Goal: Task Accomplishment & Management: Use online tool/utility

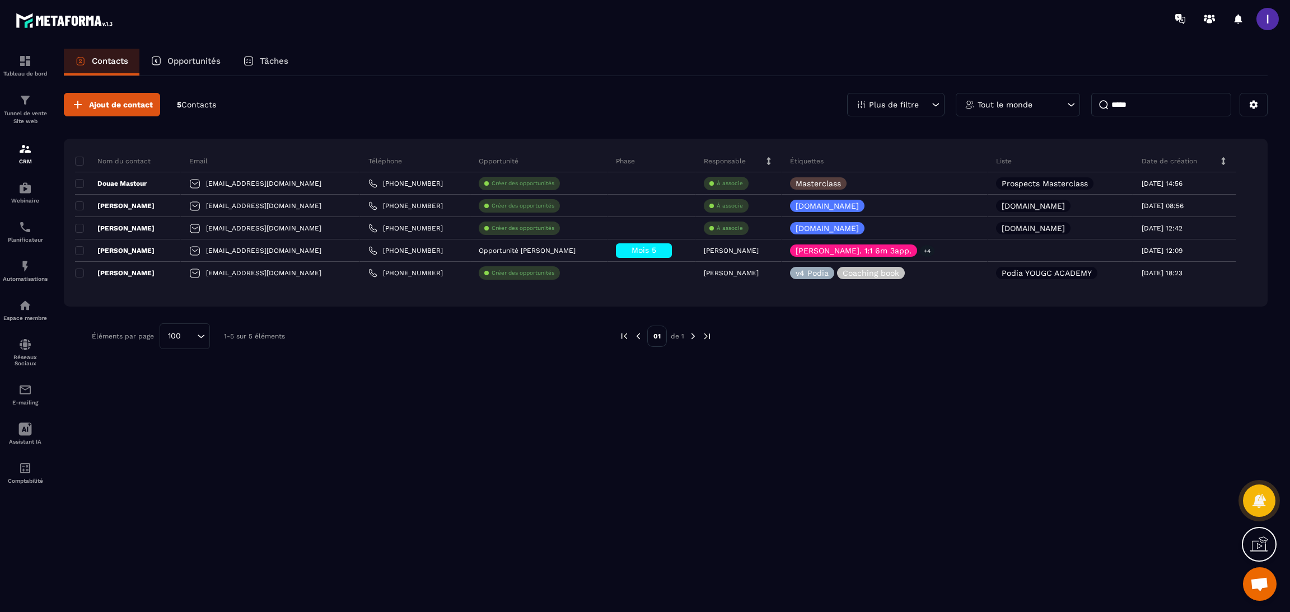
scroll to position [89, 0]
click at [22, 238] on p "Planificateur" at bounding box center [25, 240] width 45 height 6
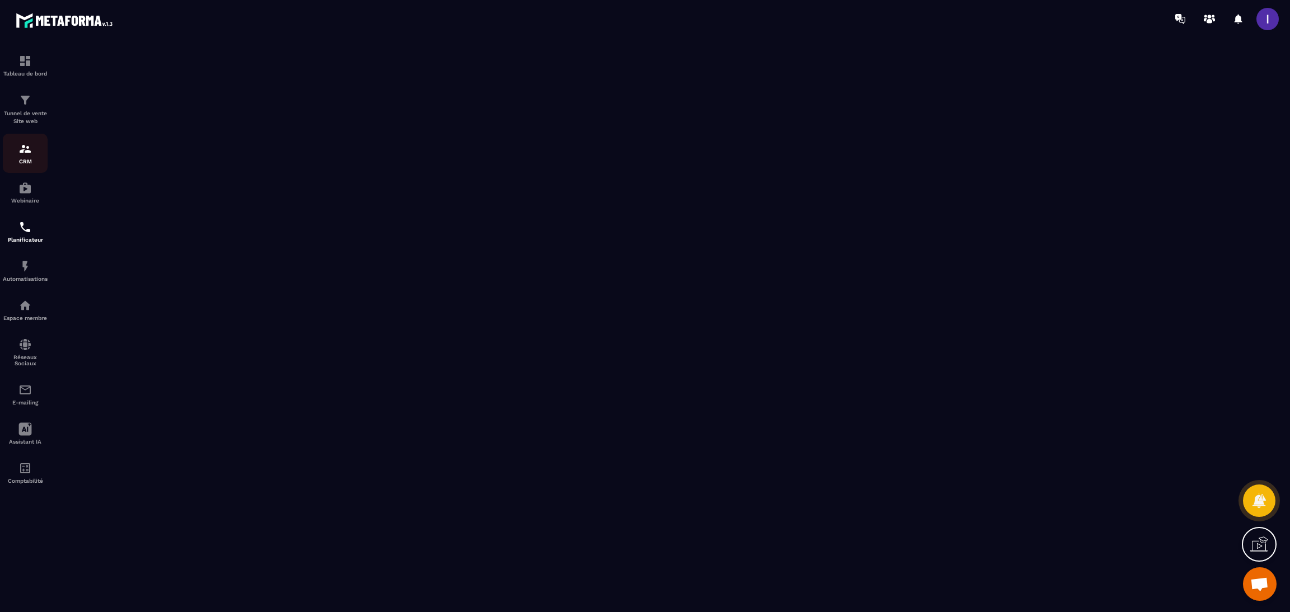
click at [41, 144] on div "CRM" at bounding box center [25, 153] width 45 height 22
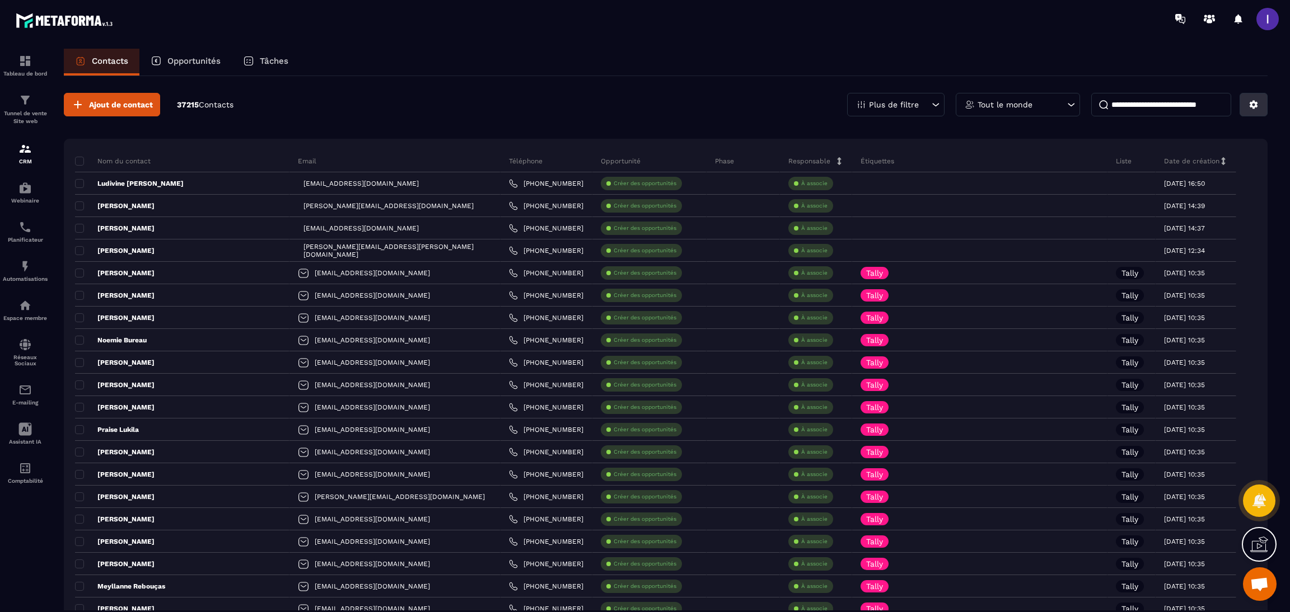
click at [1265, 97] on button at bounding box center [1253, 105] width 28 height 24
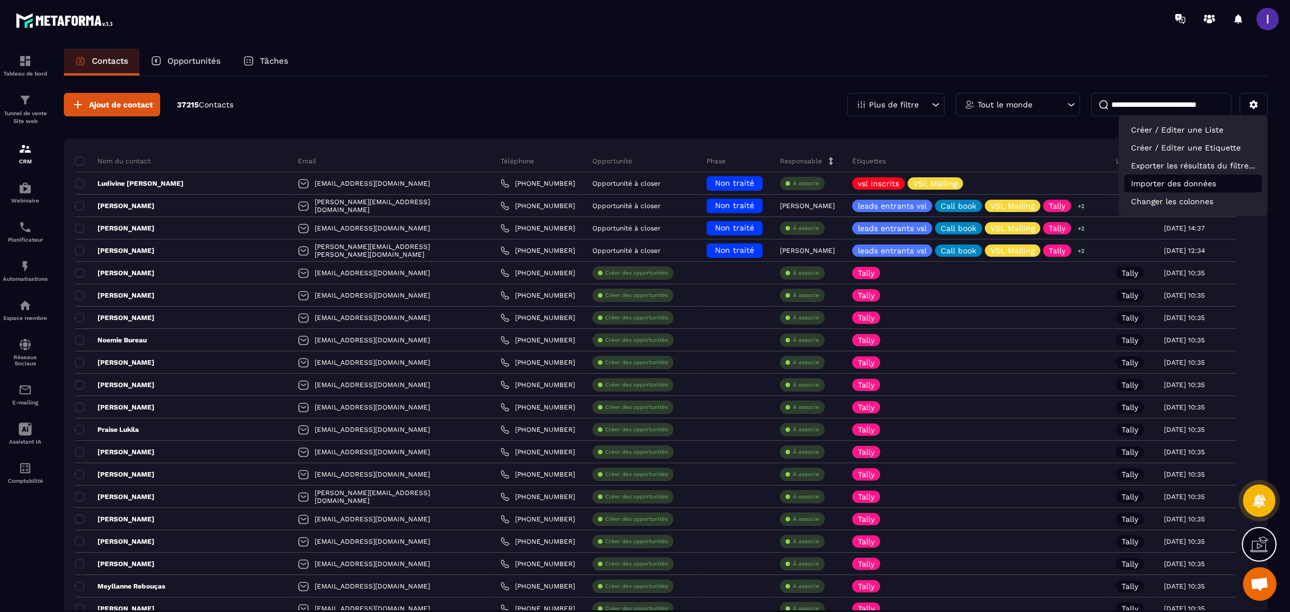
click at [1163, 189] on p "Importer des données" at bounding box center [1193, 184] width 138 height 18
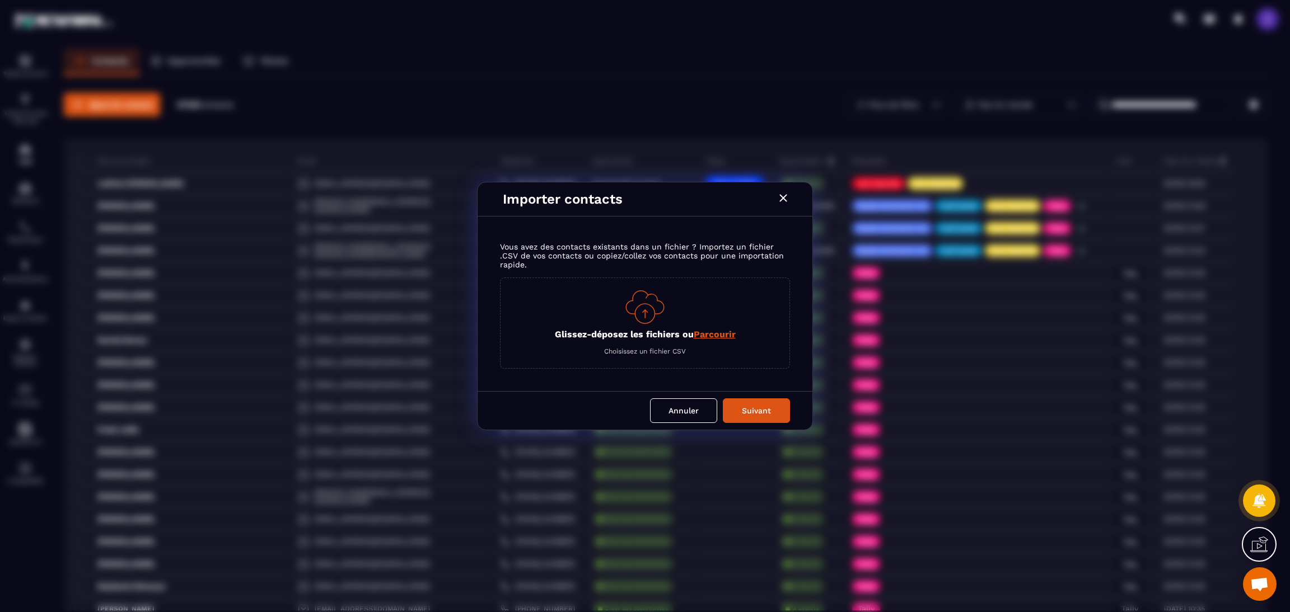
click at [710, 331] on span "Parcourir" at bounding box center [714, 334] width 42 height 11
click at [0, 0] on input "Glissez-déposez les fichiers ou Parcourir" at bounding box center [0, 0] width 0 height 0
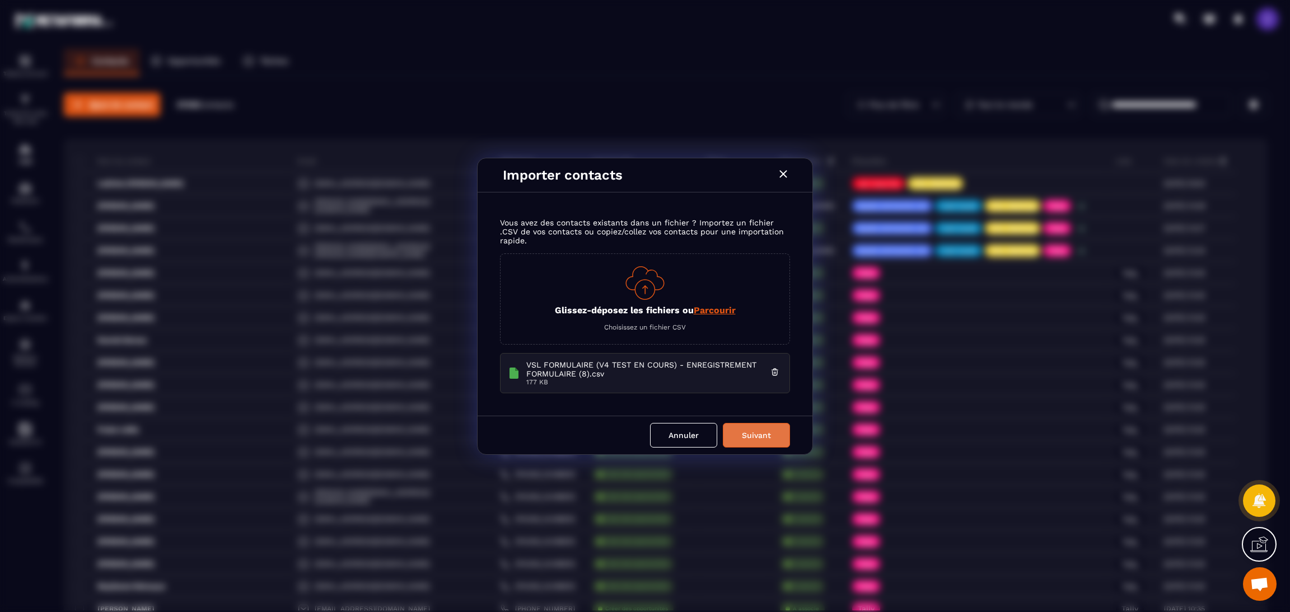
click at [762, 438] on button "Suivant" at bounding box center [756, 435] width 67 height 25
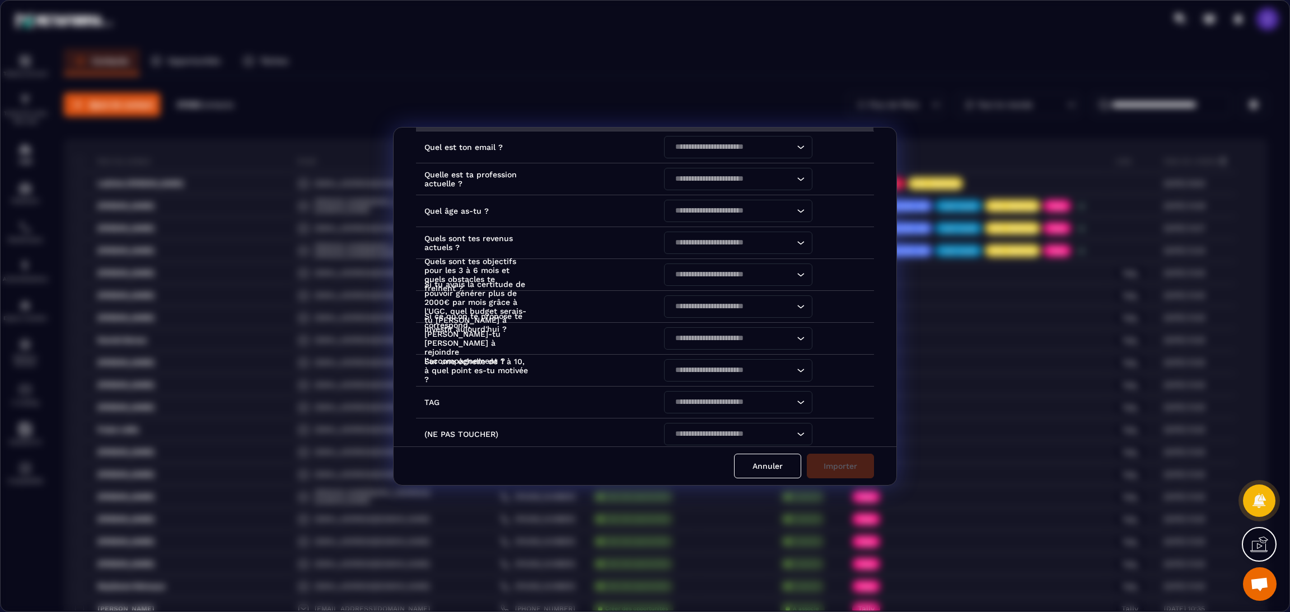
scroll to position [84, 0]
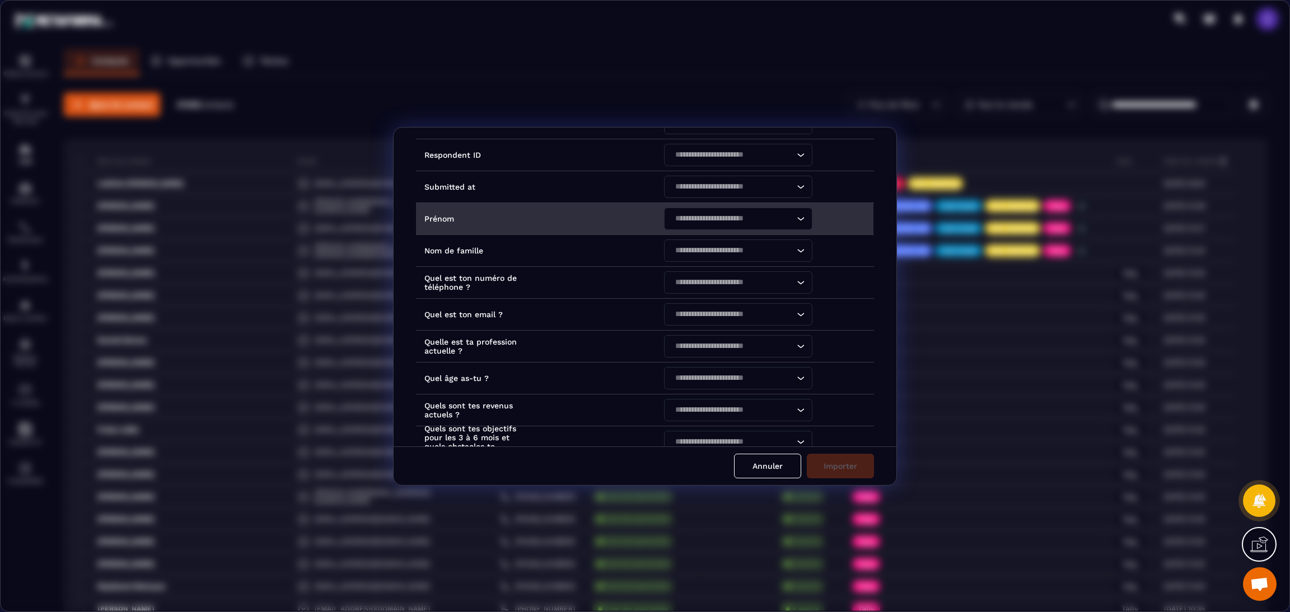
click at [692, 222] on input "Search for option" at bounding box center [732, 219] width 123 height 12
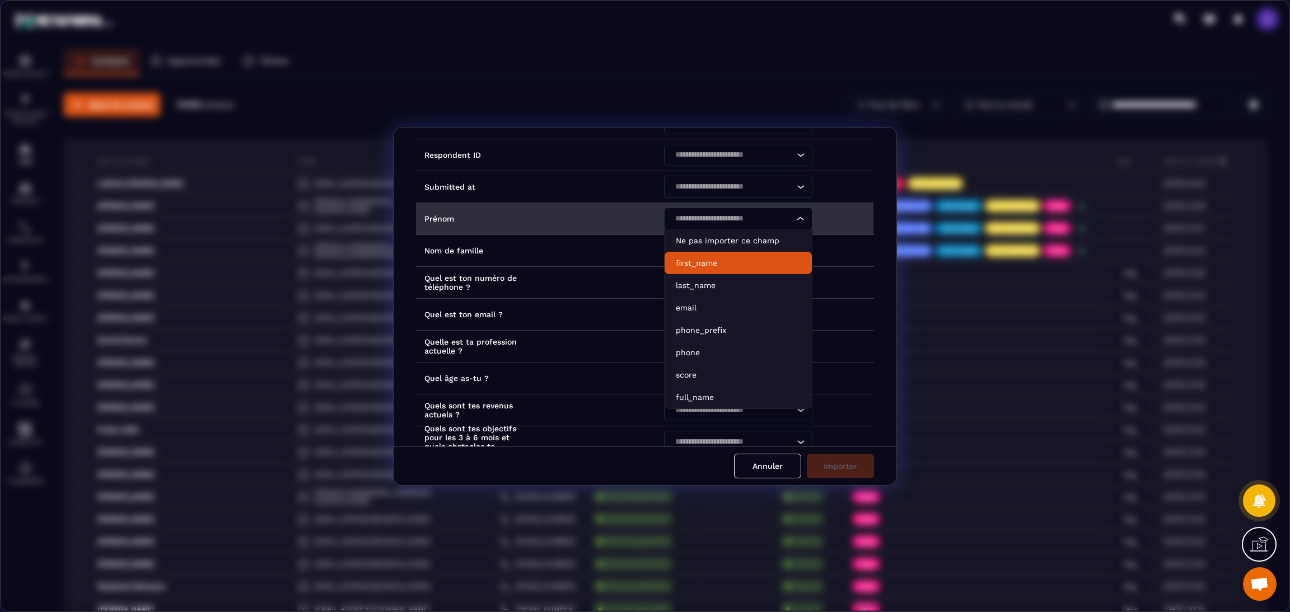
click at [696, 262] on p "first_name" at bounding box center [738, 262] width 125 height 11
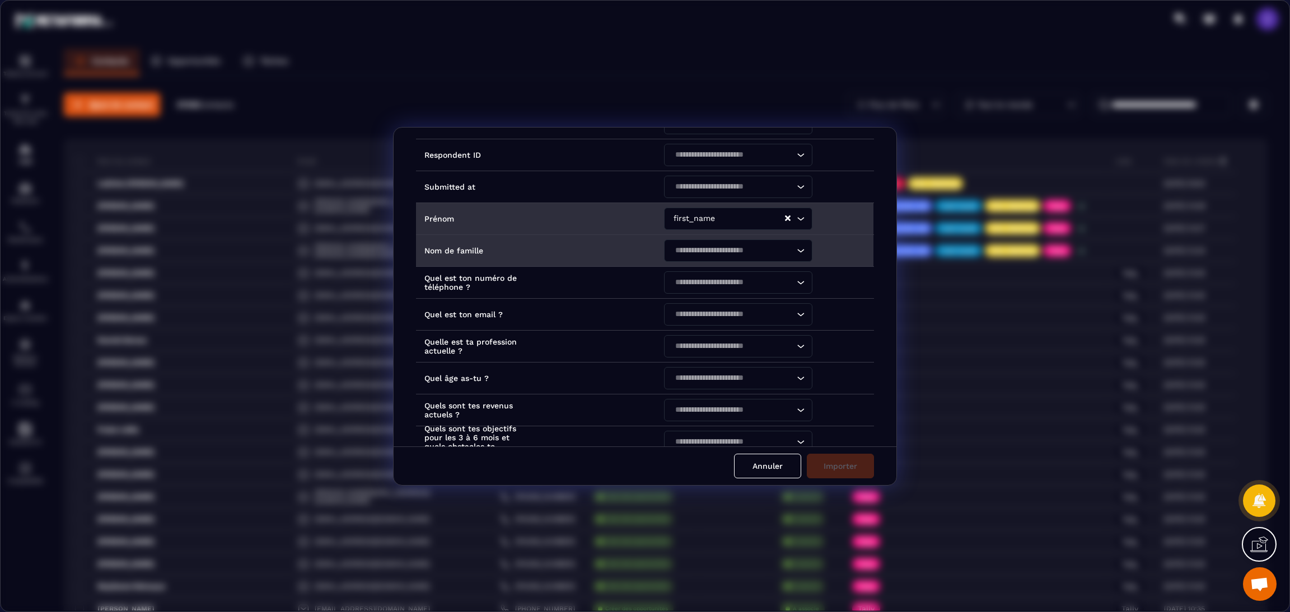
click at [696, 256] on input "Search for option" at bounding box center [732, 251] width 123 height 12
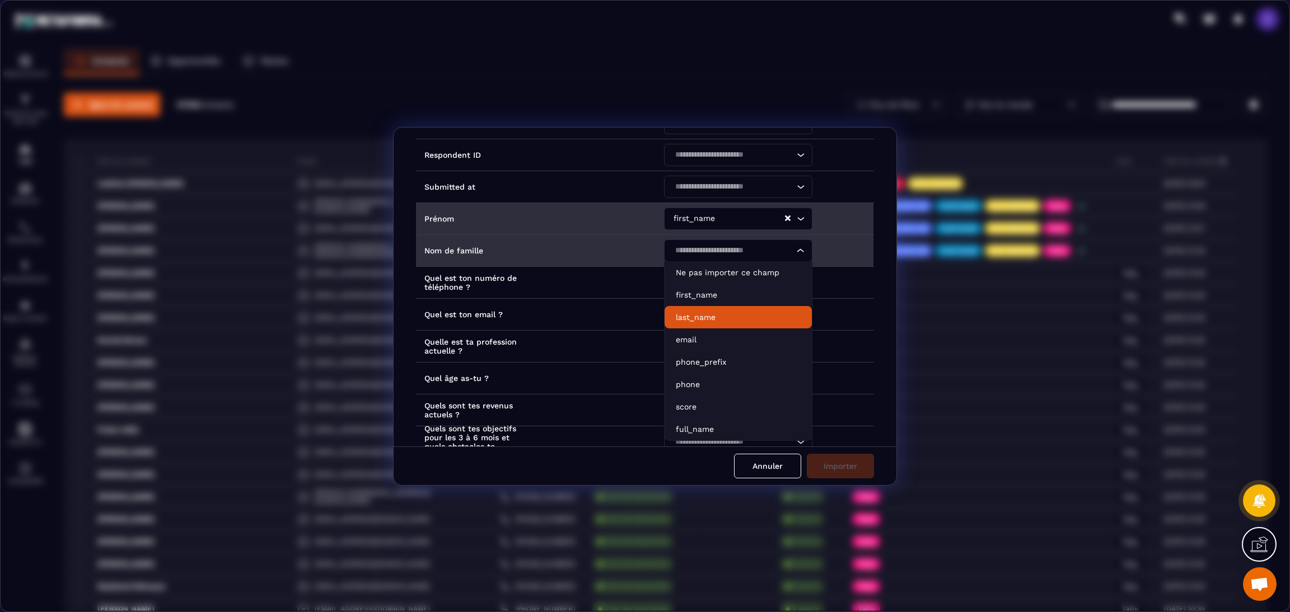
click at [695, 316] on p "last_name" at bounding box center [738, 317] width 125 height 11
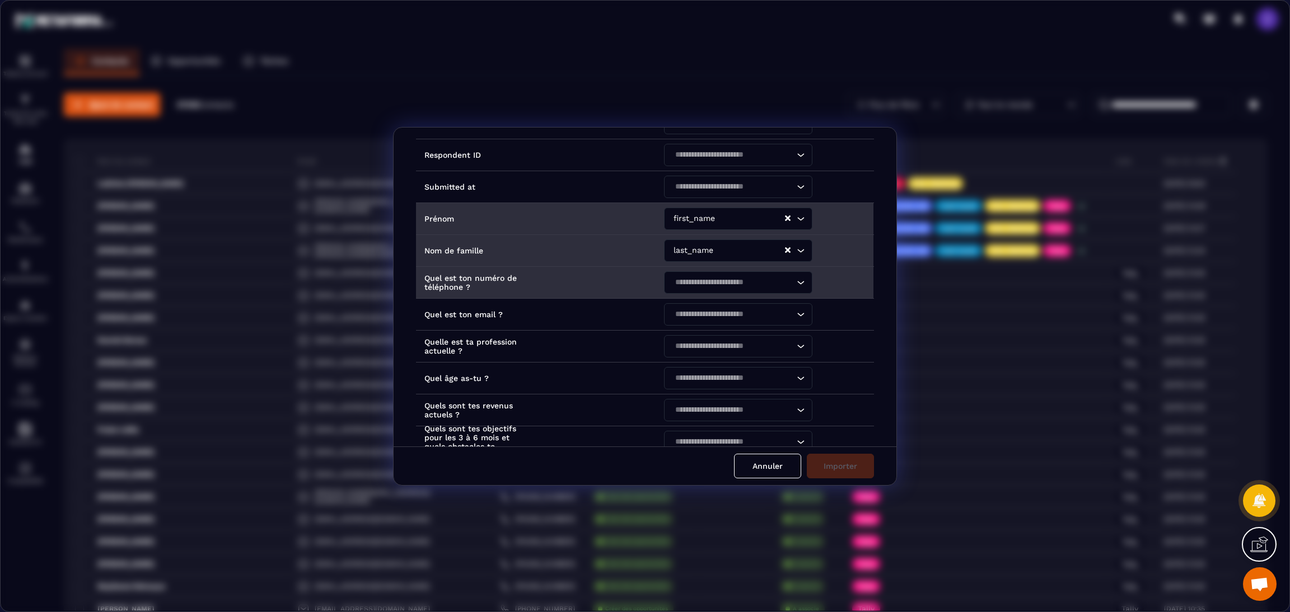
click at [702, 285] on input "Search for option" at bounding box center [732, 282] width 123 height 12
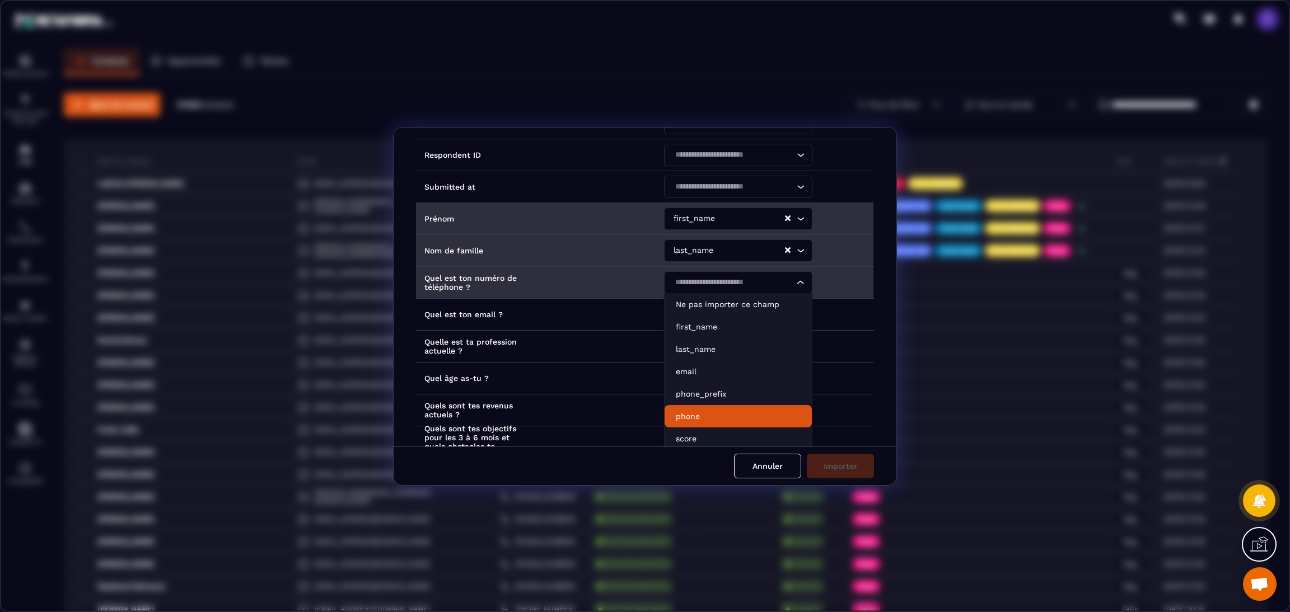
click at [684, 415] on p "phone" at bounding box center [738, 416] width 125 height 11
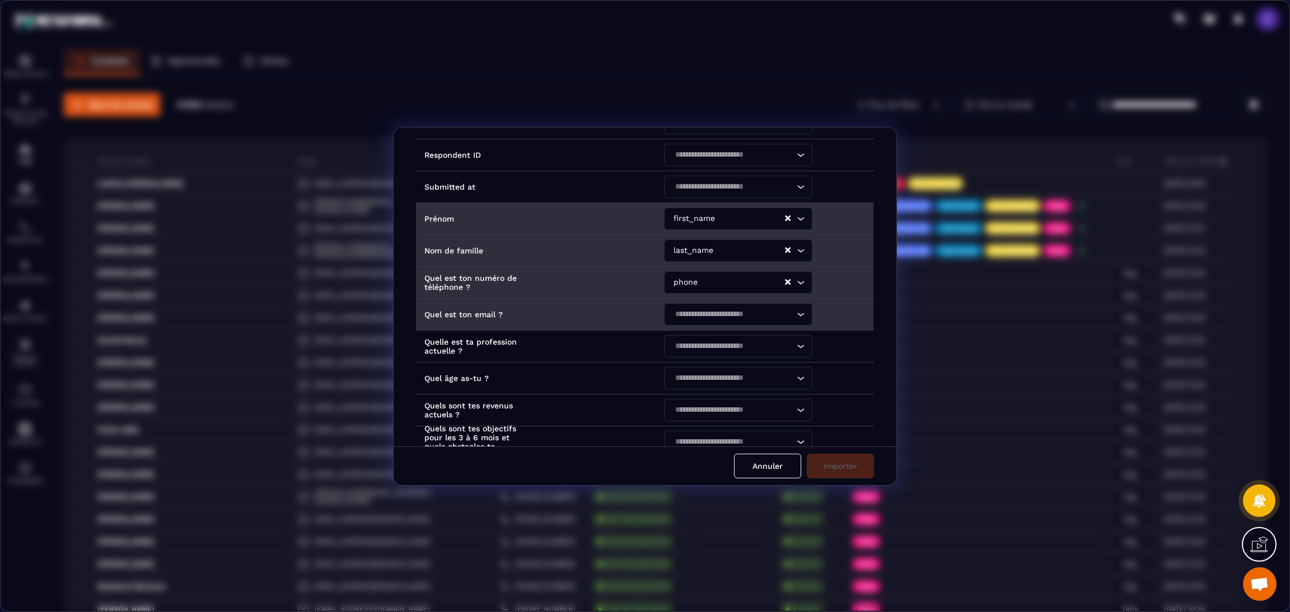
click at [698, 322] on div "Search for option" at bounding box center [732, 314] width 125 height 22
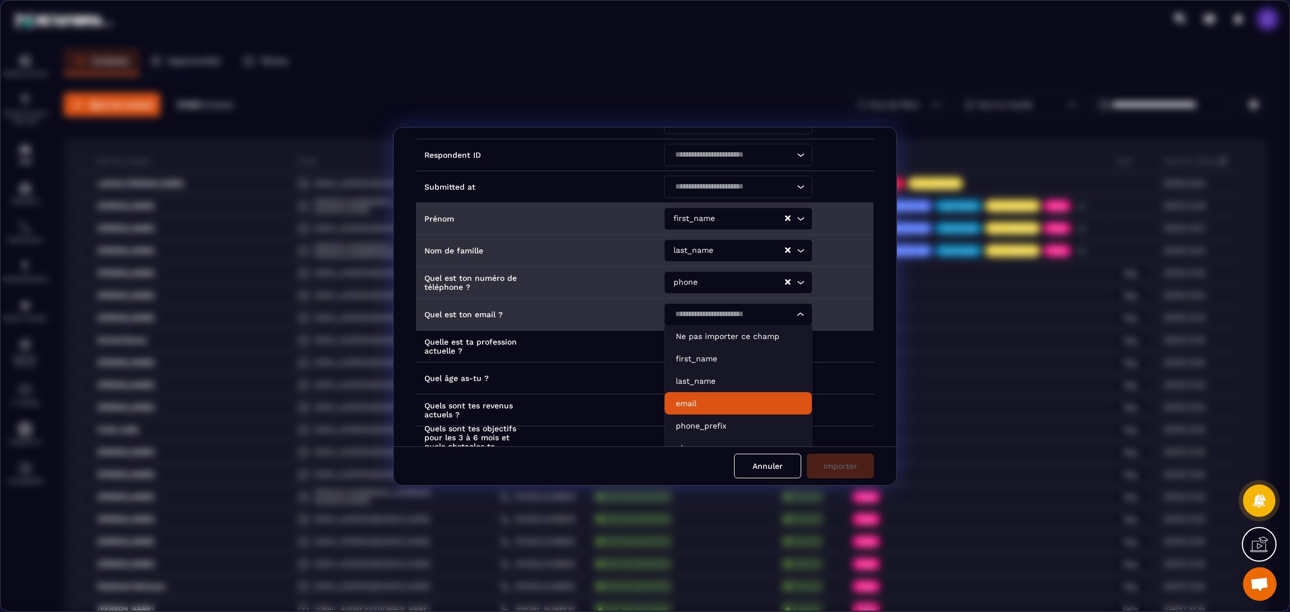
click at [692, 402] on p "email" at bounding box center [738, 403] width 125 height 11
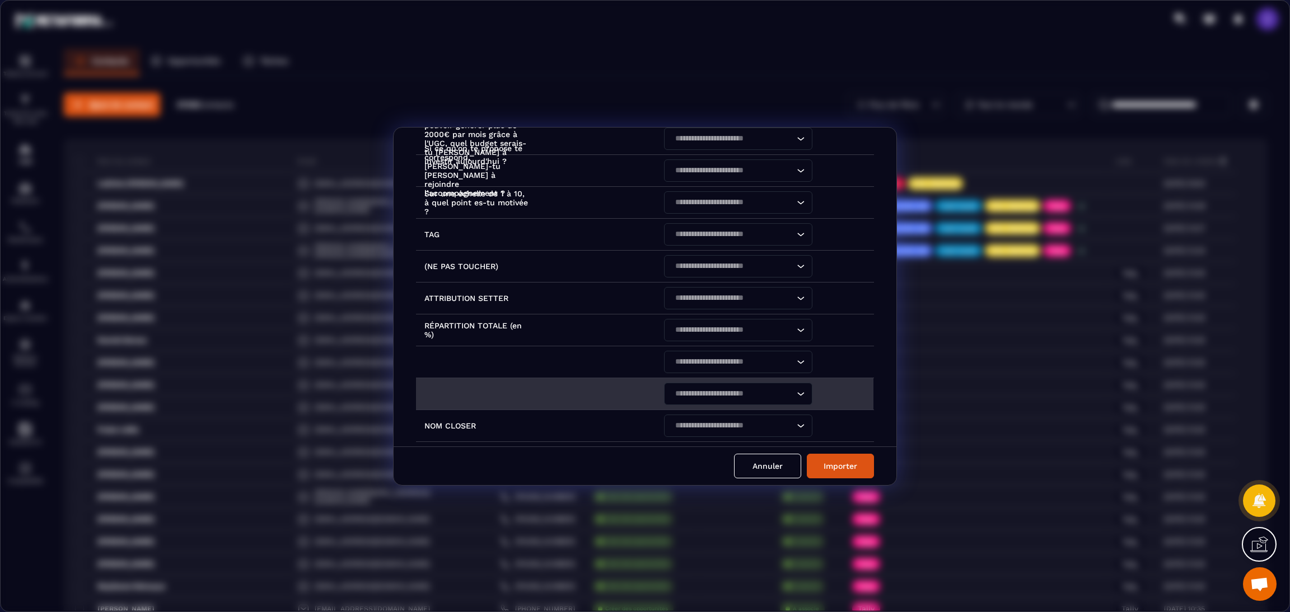
scroll to position [667, 0]
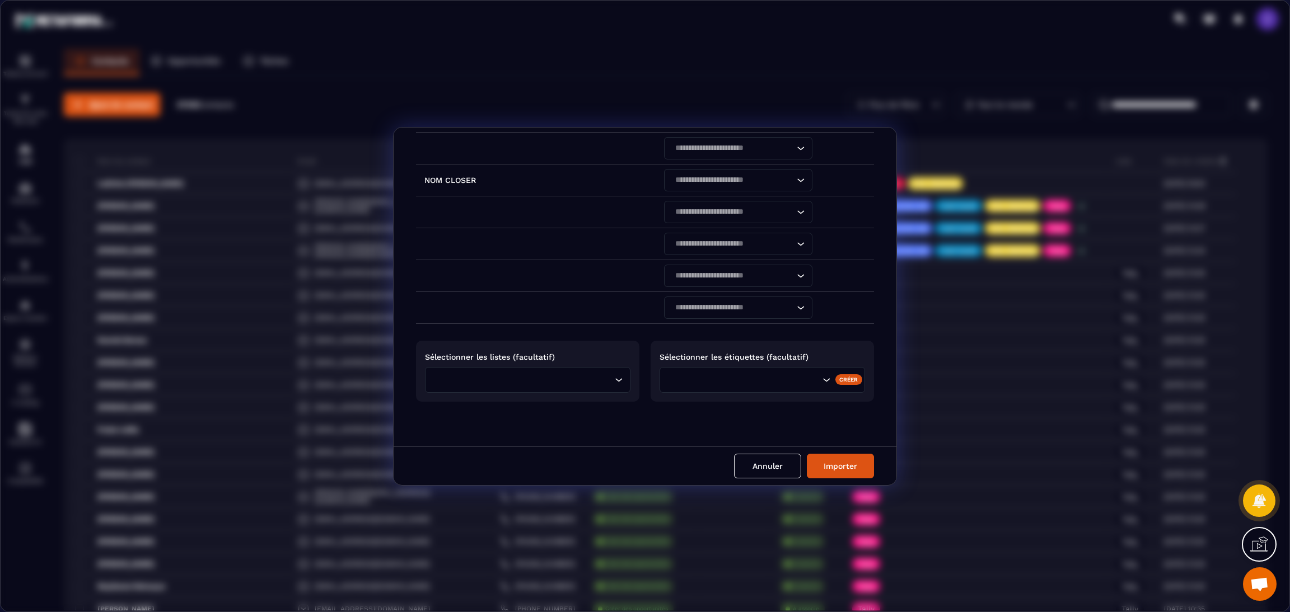
click at [580, 376] on input "Search for option" at bounding box center [524, 380] width 175 height 12
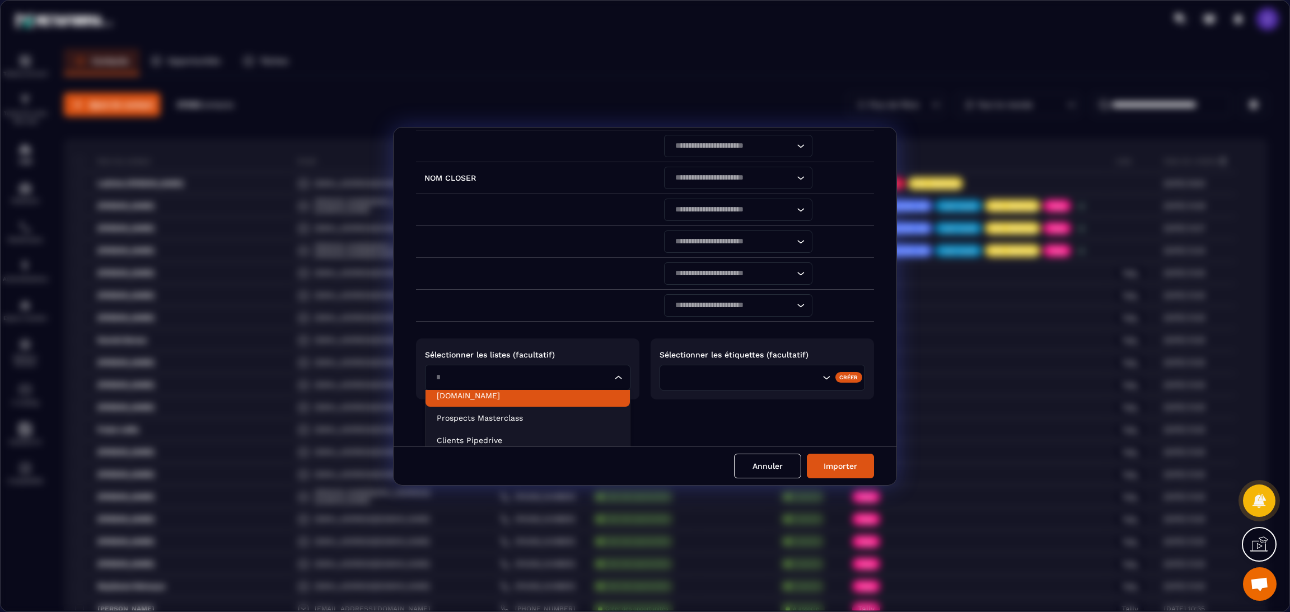
scroll to position [0, 0]
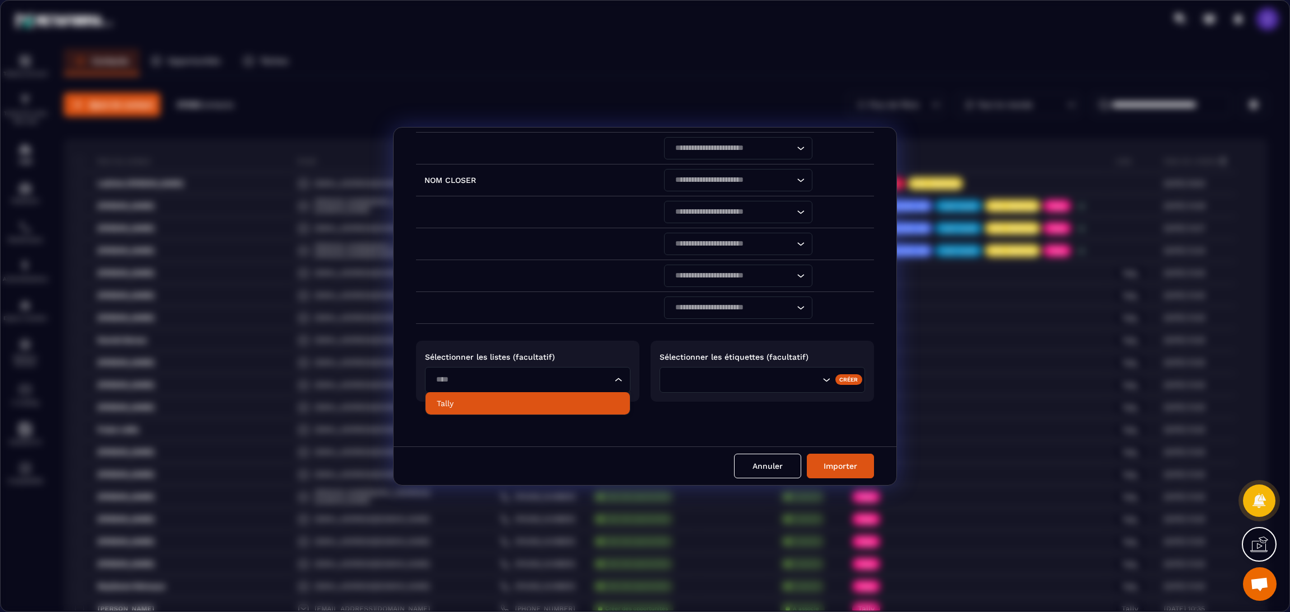
click at [559, 400] on p "Tally" at bounding box center [528, 403] width 182 height 11
type input "****"
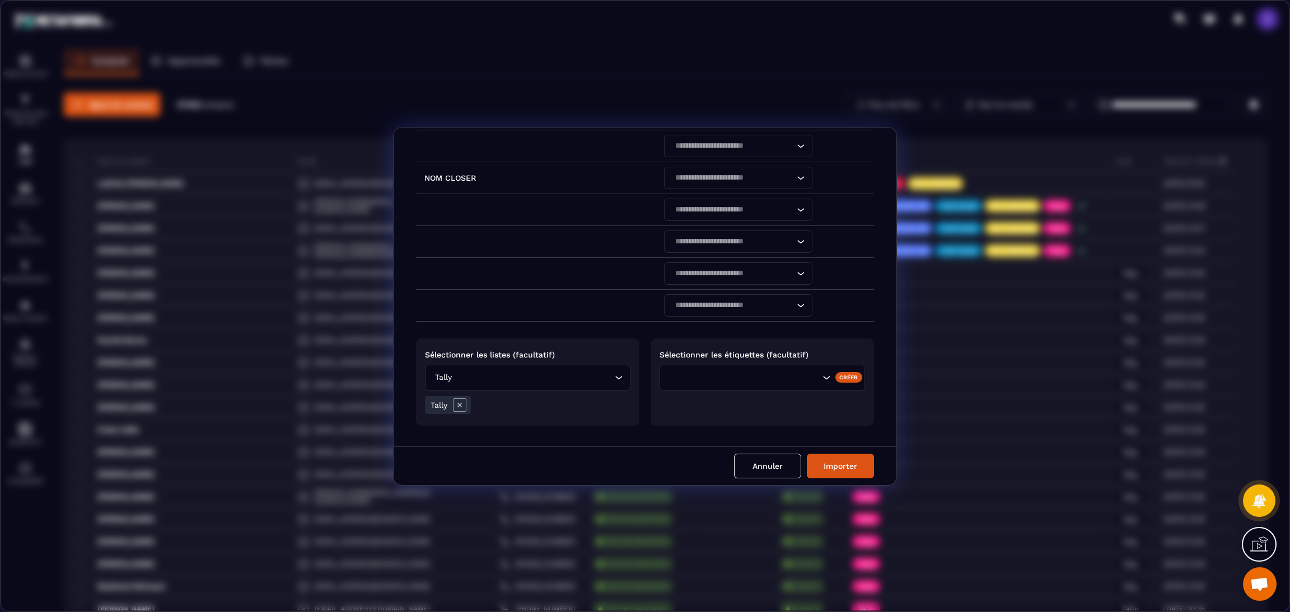
click at [747, 381] on input "Search for option" at bounding box center [763, 378] width 114 height 12
click at [744, 404] on p "Tally" at bounding box center [750, 401] width 159 height 11
type input "****"
click at [845, 468] on button "Importer" at bounding box center [840, 466] width 67 height 25
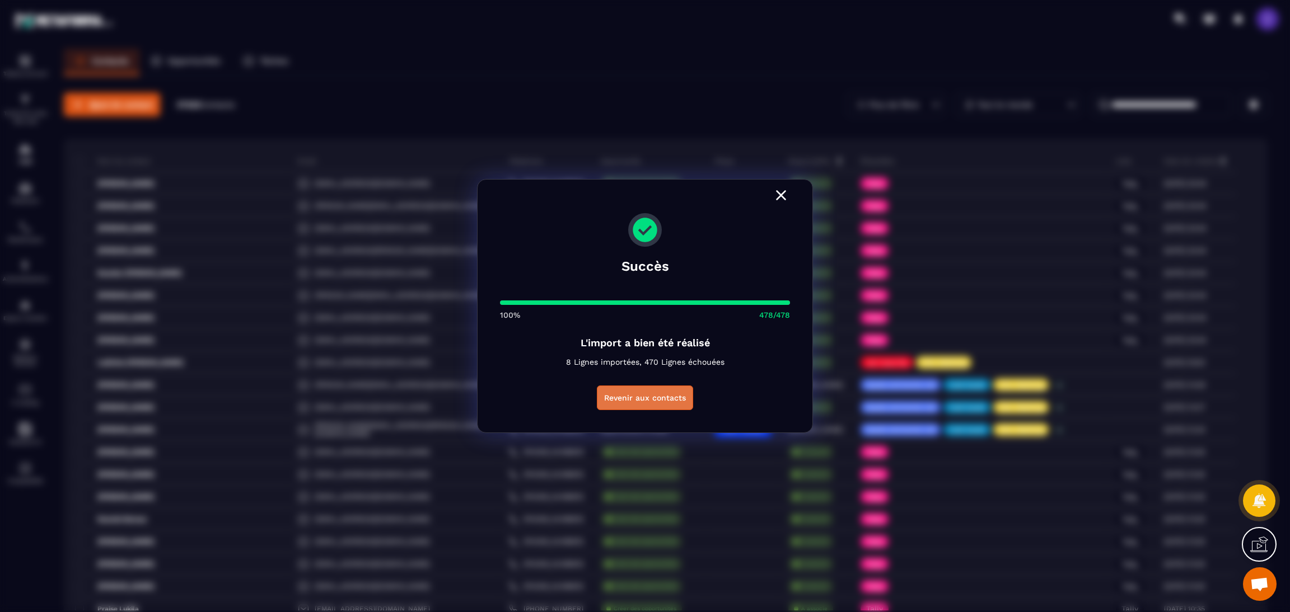
click at [666, 400] on button "Revenir aux contacts" at bounding box center [645, 398] width 96 height 25
